Goal: Transaction & Acquisition: Book appointment/travel/reservation

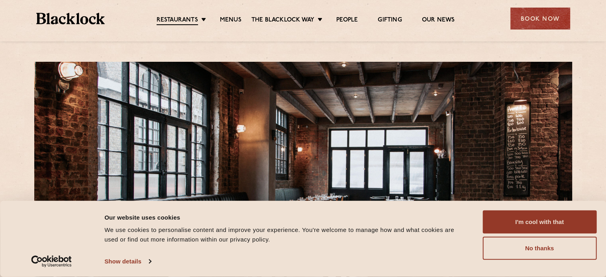
click at [536, 221] on button "I'm cool with that" at bounding box center [539, 221] width 114 height 23
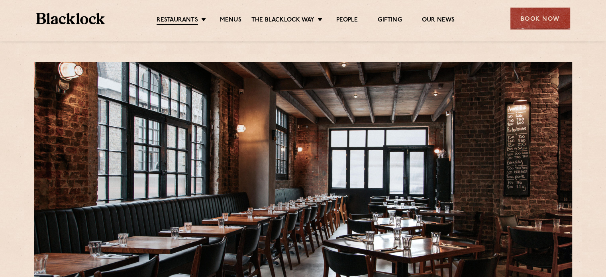
click at [534, 14] on div "Book Now" at bounding box center [540, 19] width 60 height 22
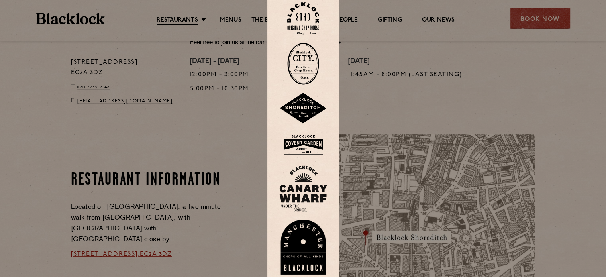
scroll to position [341, 0]
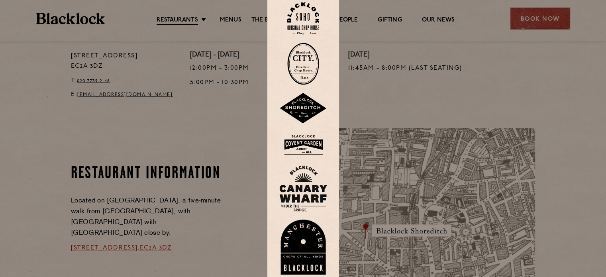
click at [306, 103] on img at bounding box center [303, 108] width 48 height 31
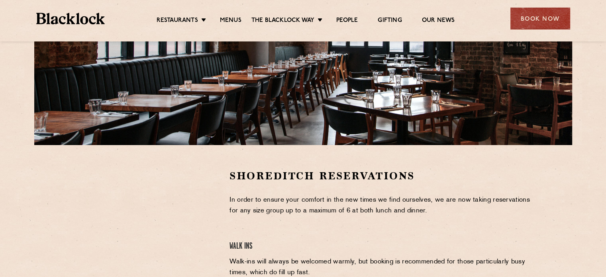
scroll to position [143, 0]
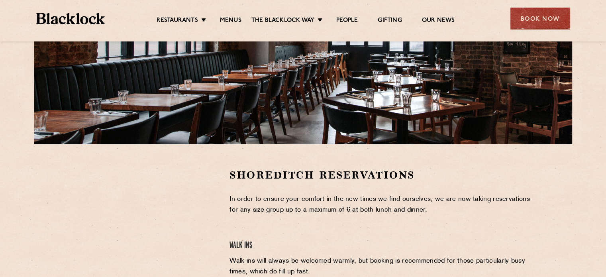
click at [0, 0] on link "City" at bounding box center [0, 0] width 0 height 0
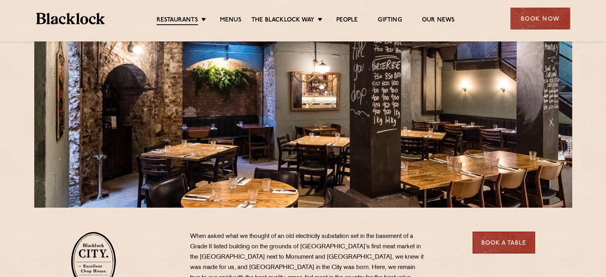
scroll to position [1, 0]
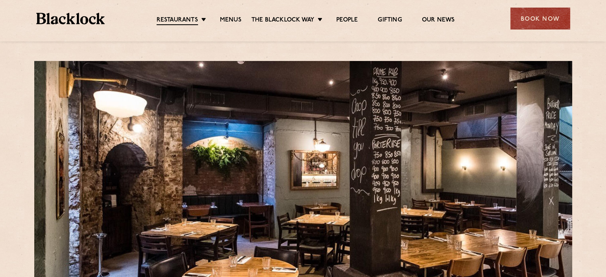
click at [191, 21] on link "Restaurants" at bounding box center [177, 20] width 41 height 9
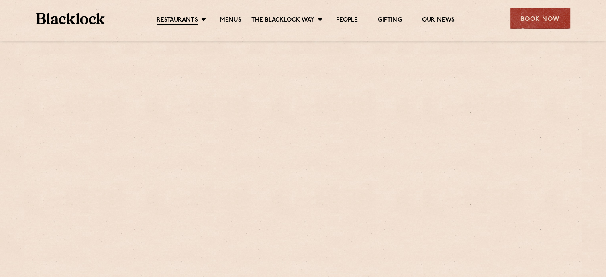
click at [0, 0] on link "Shoreditch" at bounding box center [0, 0] width 0 height 0
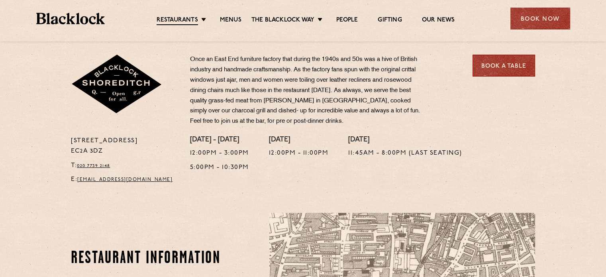
scroll to position [257, 0]
click at [512, 65] on link "Book a Table" at bounding box center [503, 65] width 63 height 22
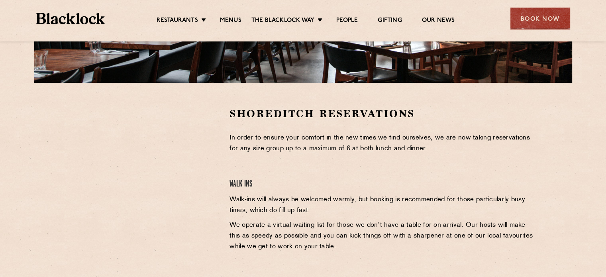
scroll to position [205, 0]
